Goal: Transaction & Acquisition: Obtain resource

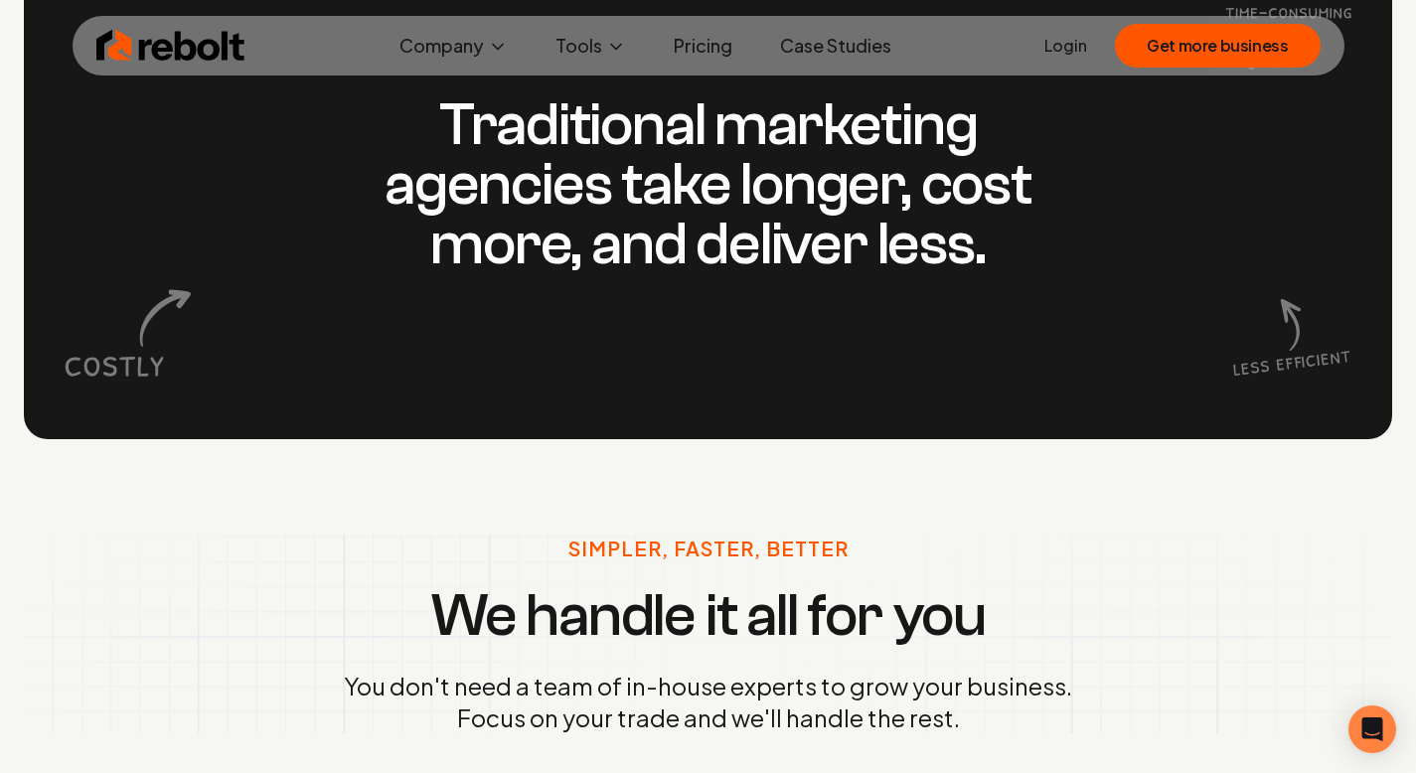
scroll to position [1718, 0]
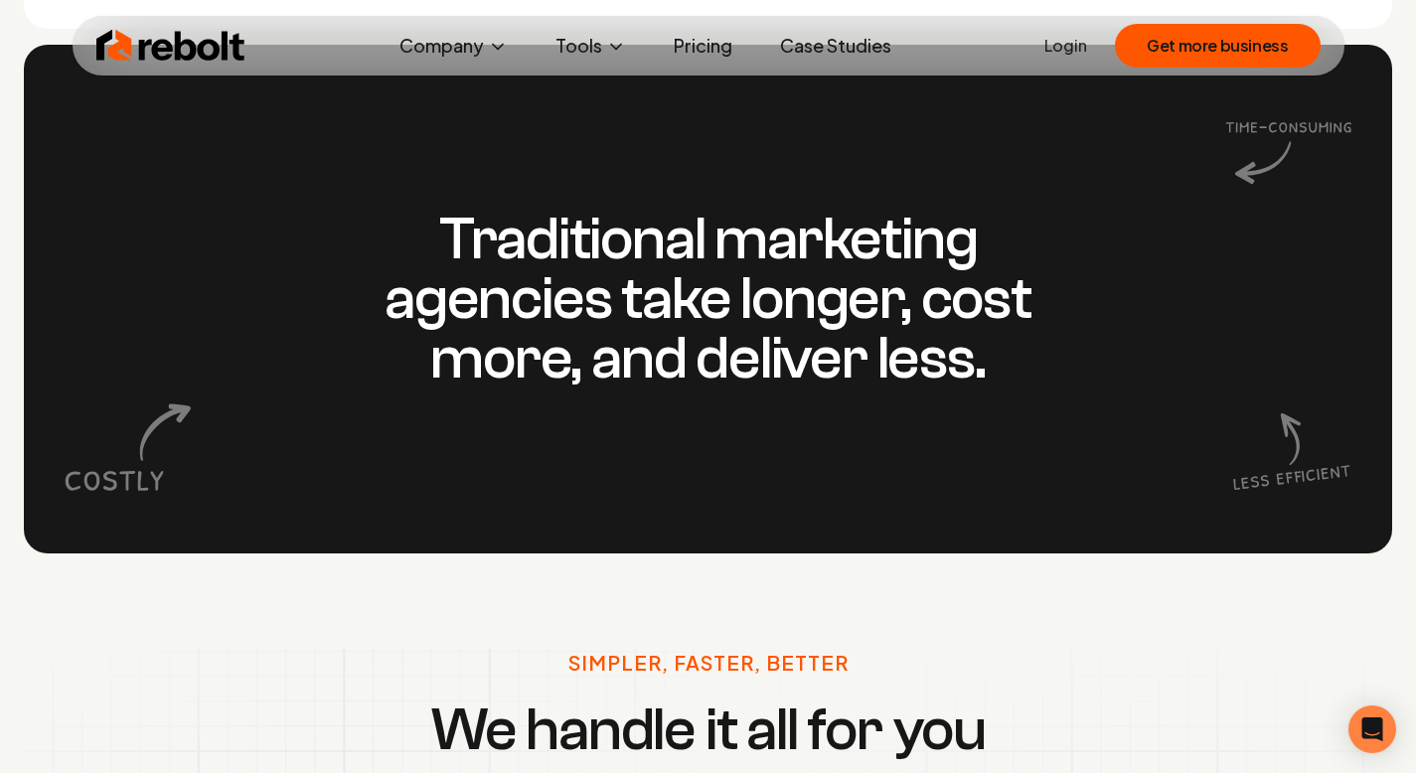
click at [683, 59] on link "Pricing" at bounding box center [703, 46] width 90 height 40
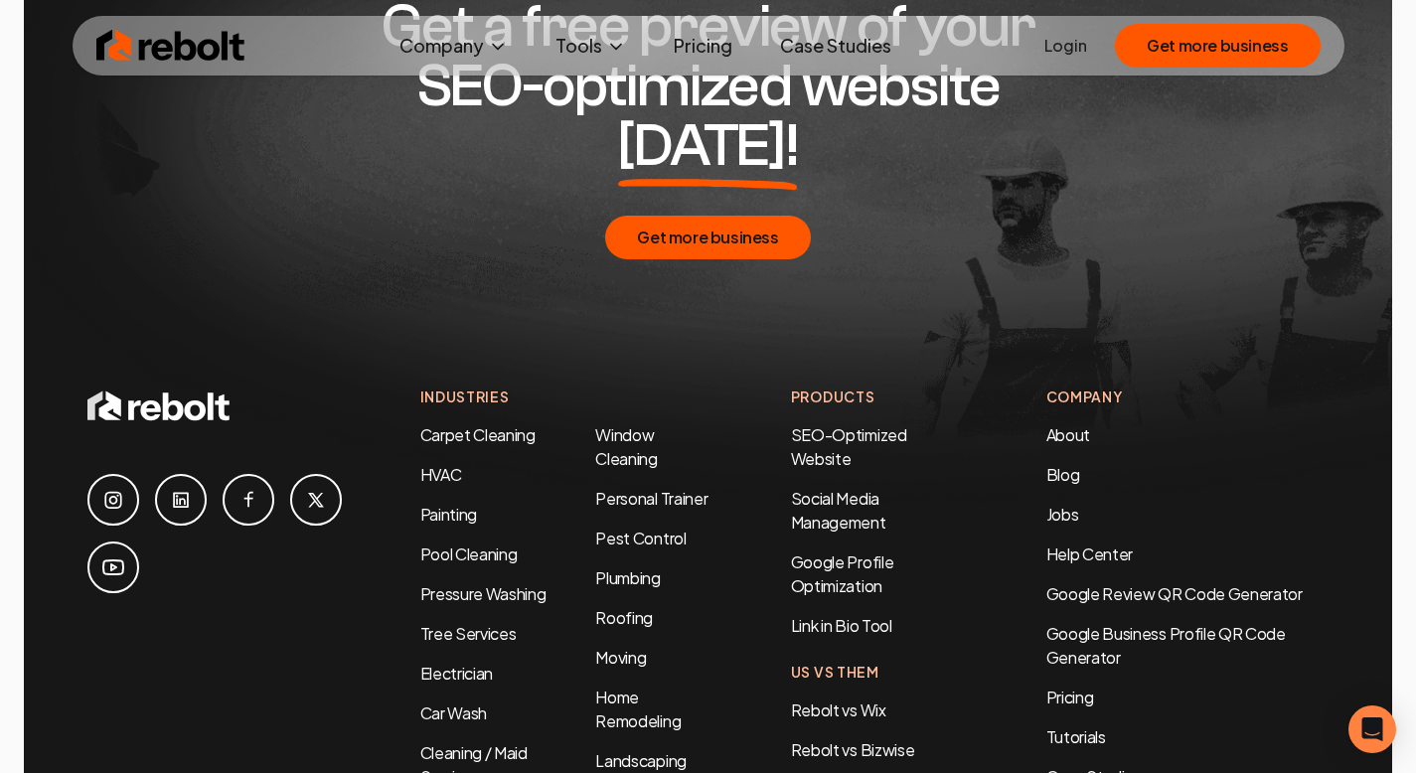
scroll to position [4309, 0]
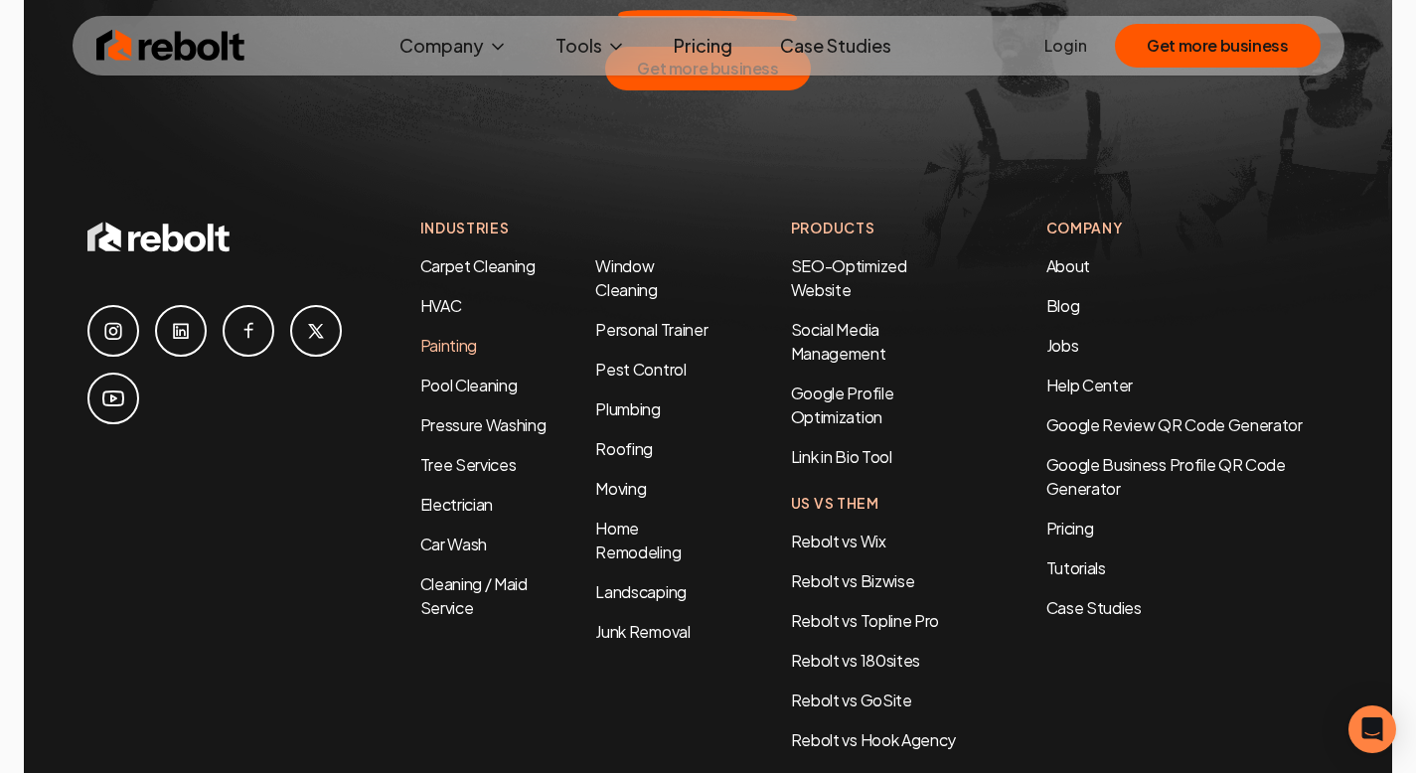
click at [449, 335] on link "Painting" at bounding box center [448, 345] width 57 height 21
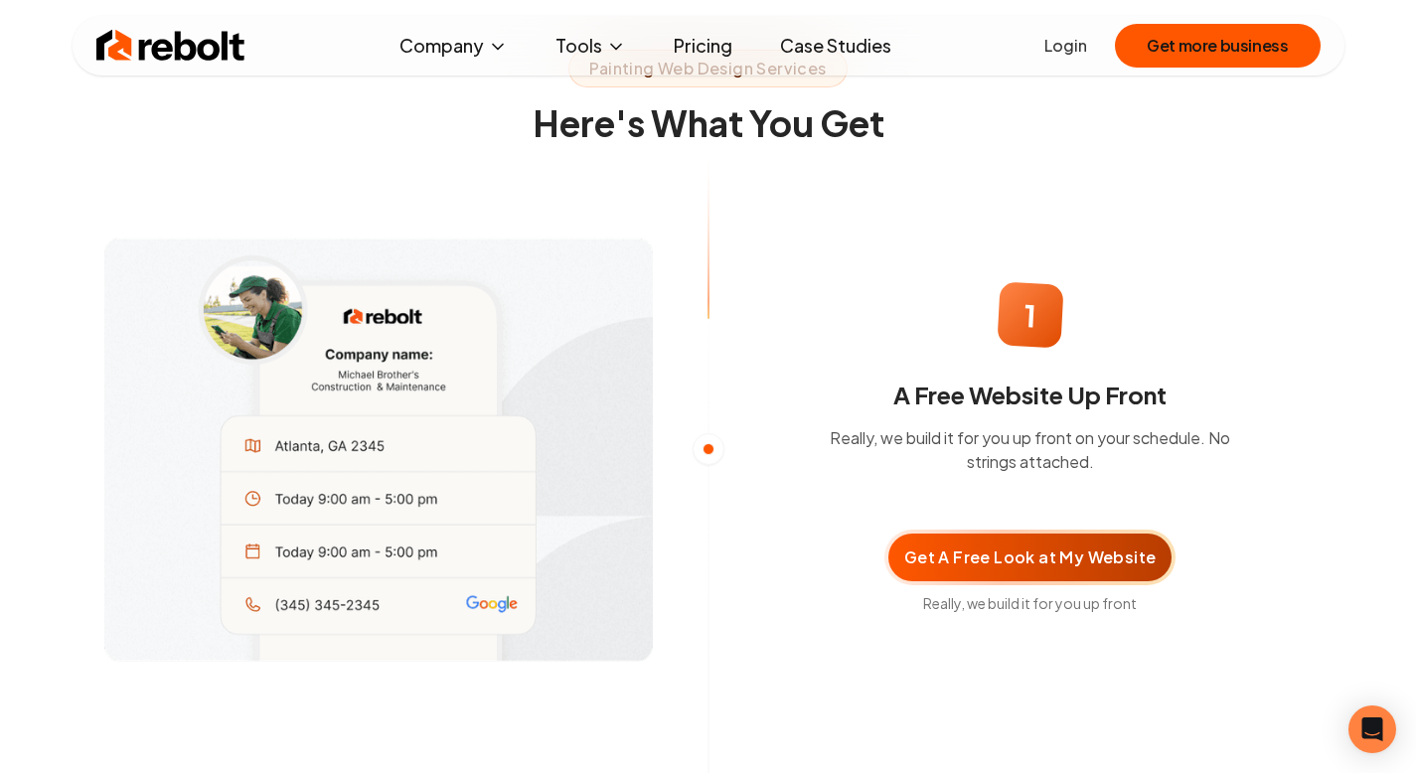
scroll to position [1181, 0]
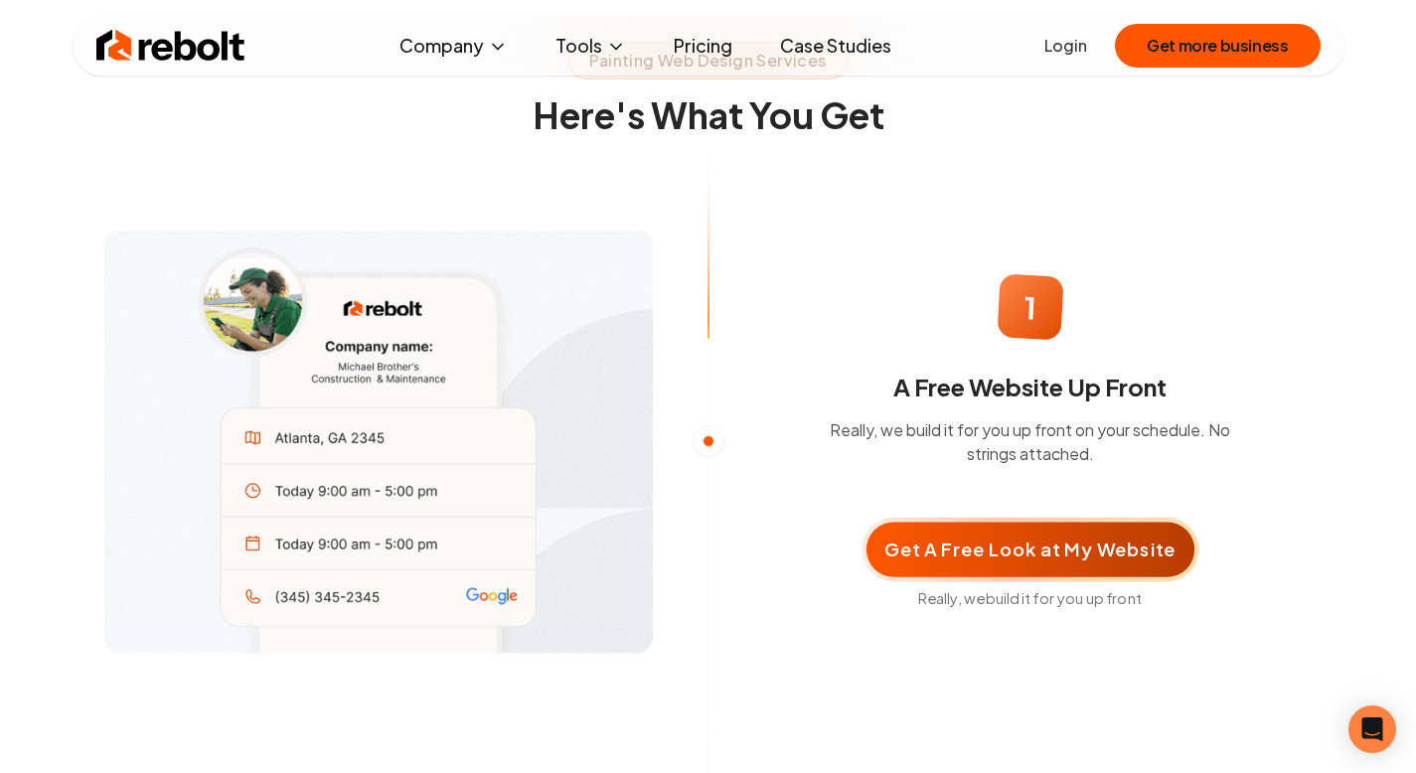
click at [936, 563] on span "Get A Free Look at My Website" at bounding box center [1029, 550] width 291 height 28
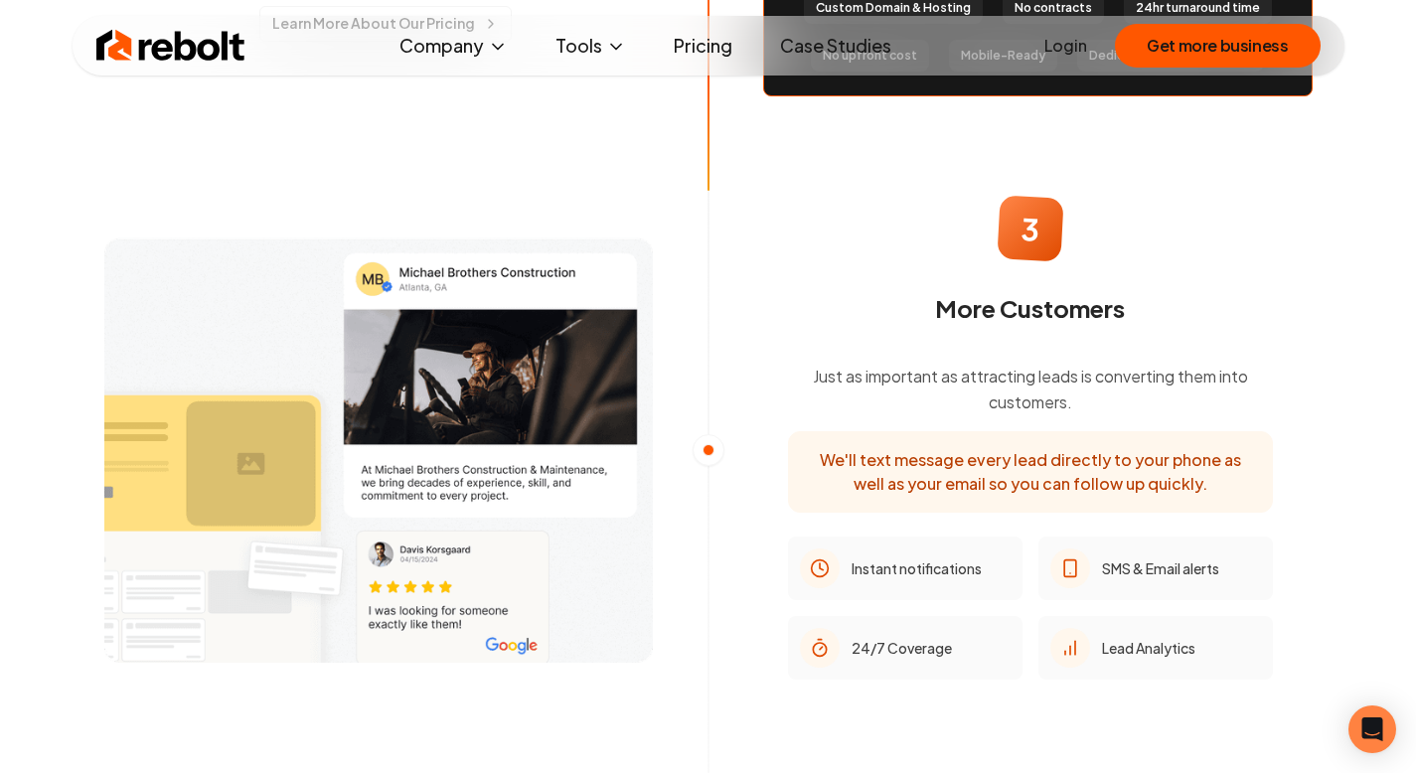
scroll to position [2256, 0]
